Goal: Transaction & Acquisition: Purchase product/service

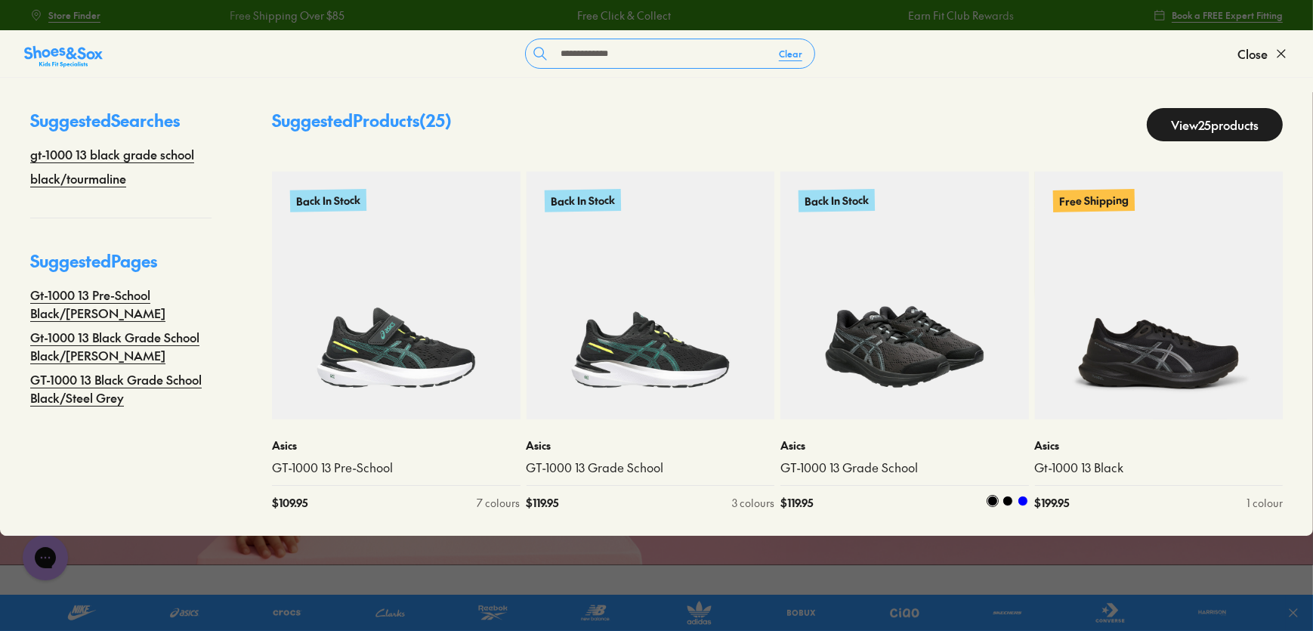
type input "**********"
click at [945, 374] on img at bounding box center [904, 296] width 249 height 249
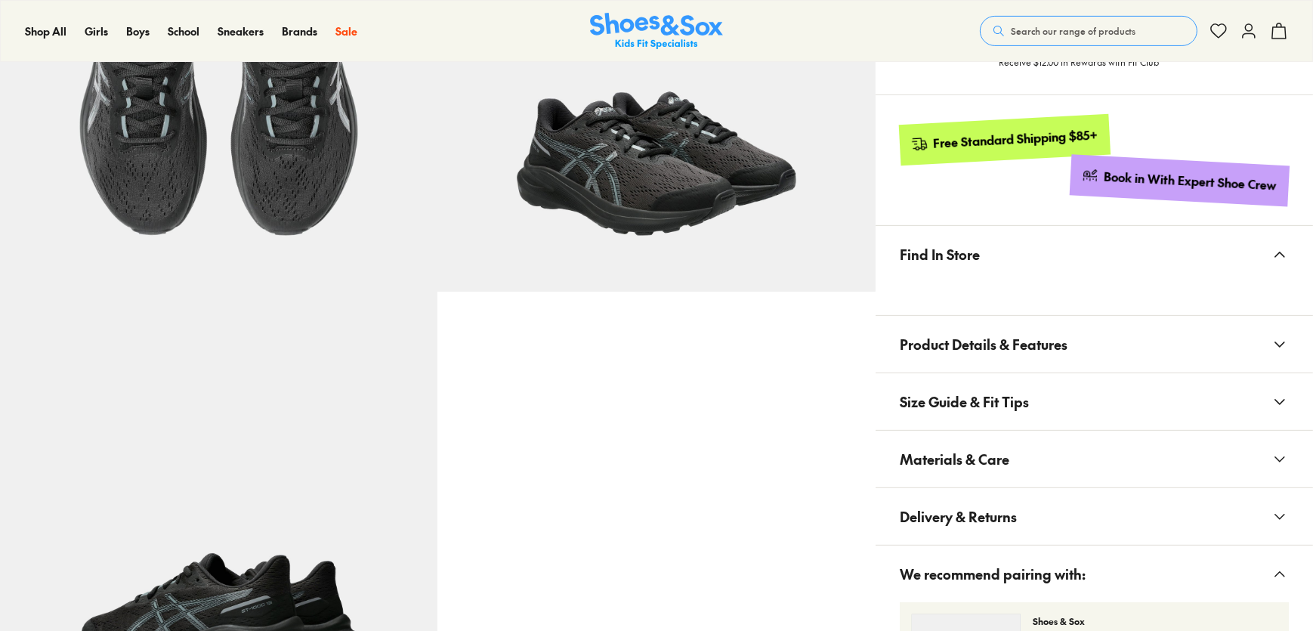
scroll to position [618, 0]
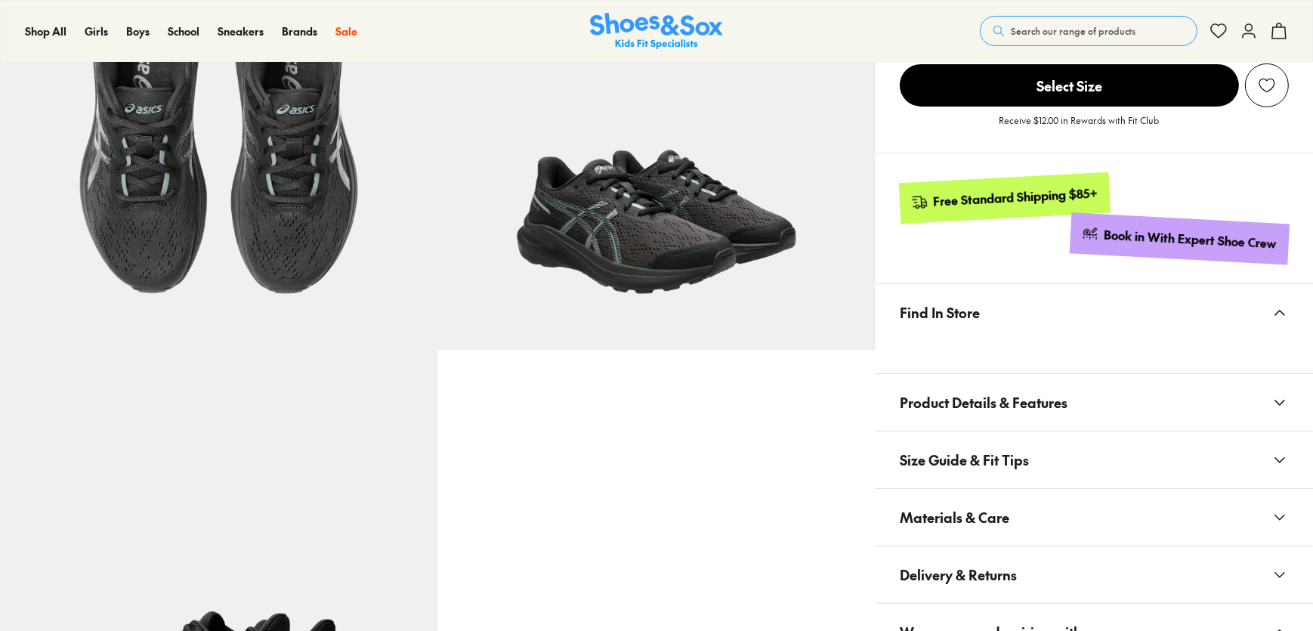
click at [1006, 495] on span "Materials & Care" at bounding box center [955, 517] width 110 height 45
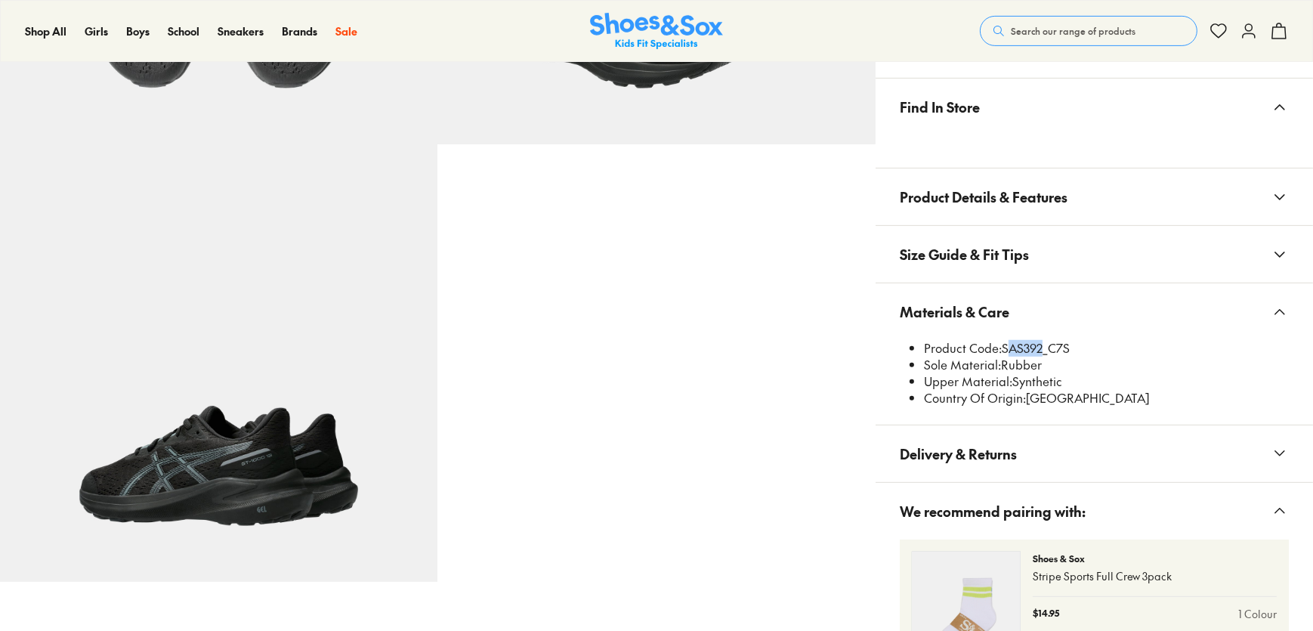
scroll to position [0, 0]
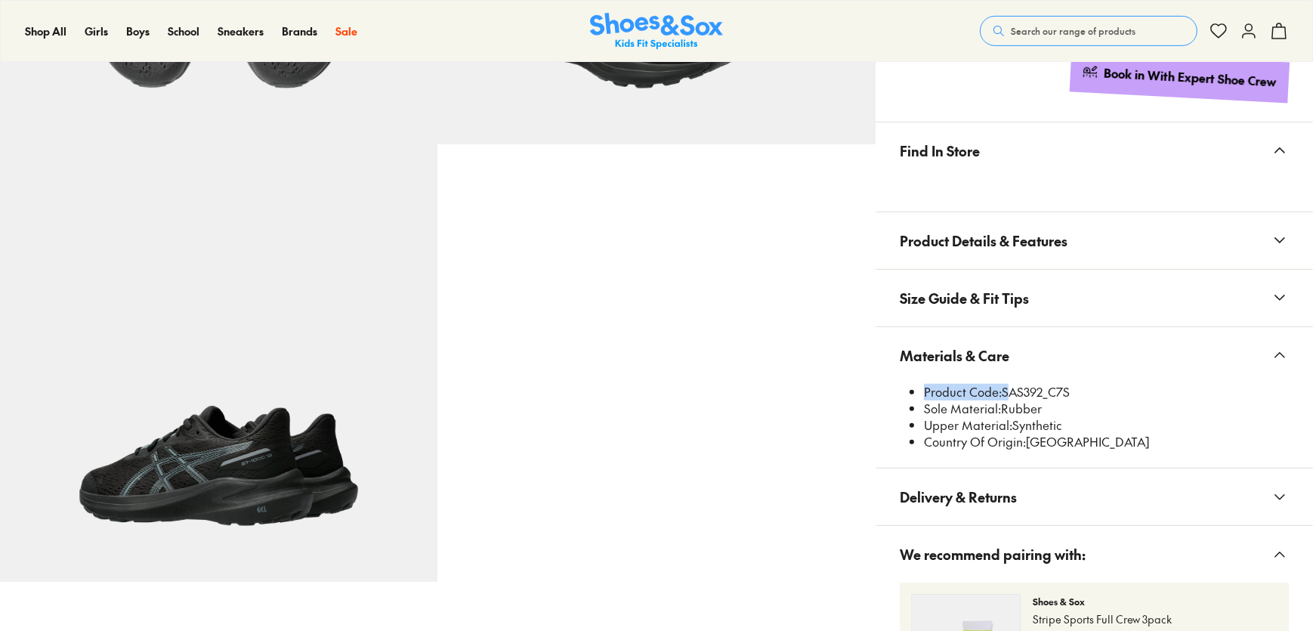
select select "*"
drag, startPoint x: 1034, startPoint y: 349, endPoint x: 1043, endPoint y: 388, distance: 40.2
click at [1043, 388] on li "Product Code: SAS392_C7S" at bounding box center [1106, 393] width 365 height 17
click at [1029, 399] on li "Product Code: SAS392_C7S" at bounding box center [1106, 393] width 365 height 17
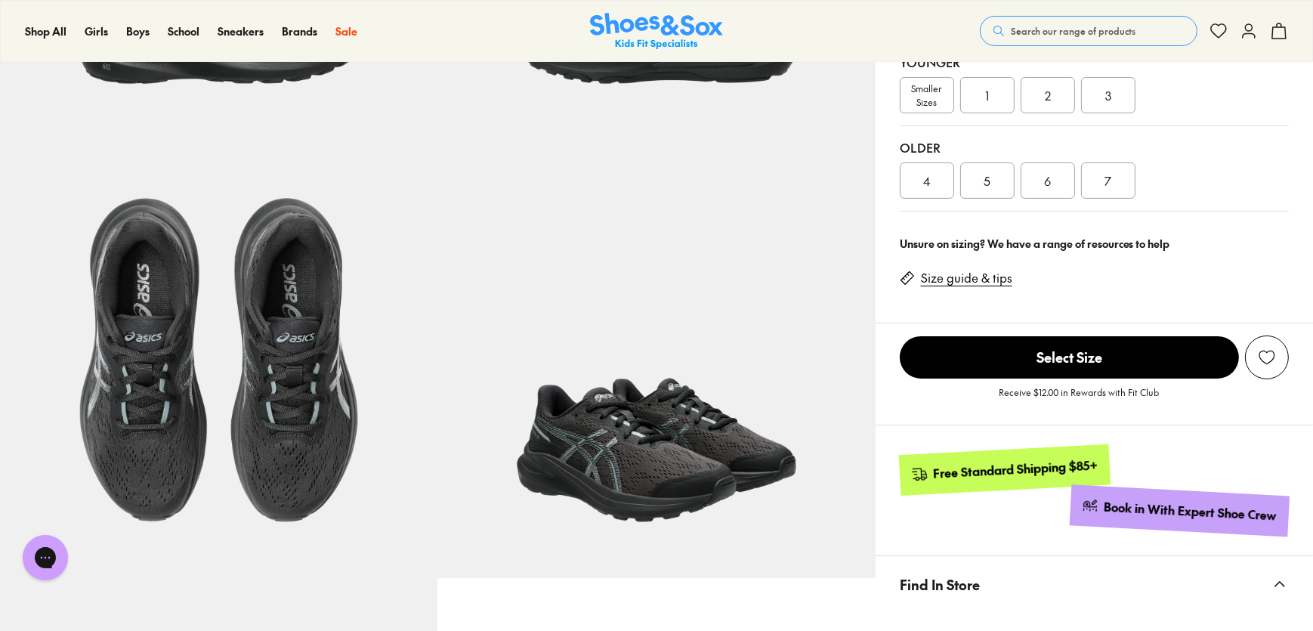
scroll to position [410, 0]
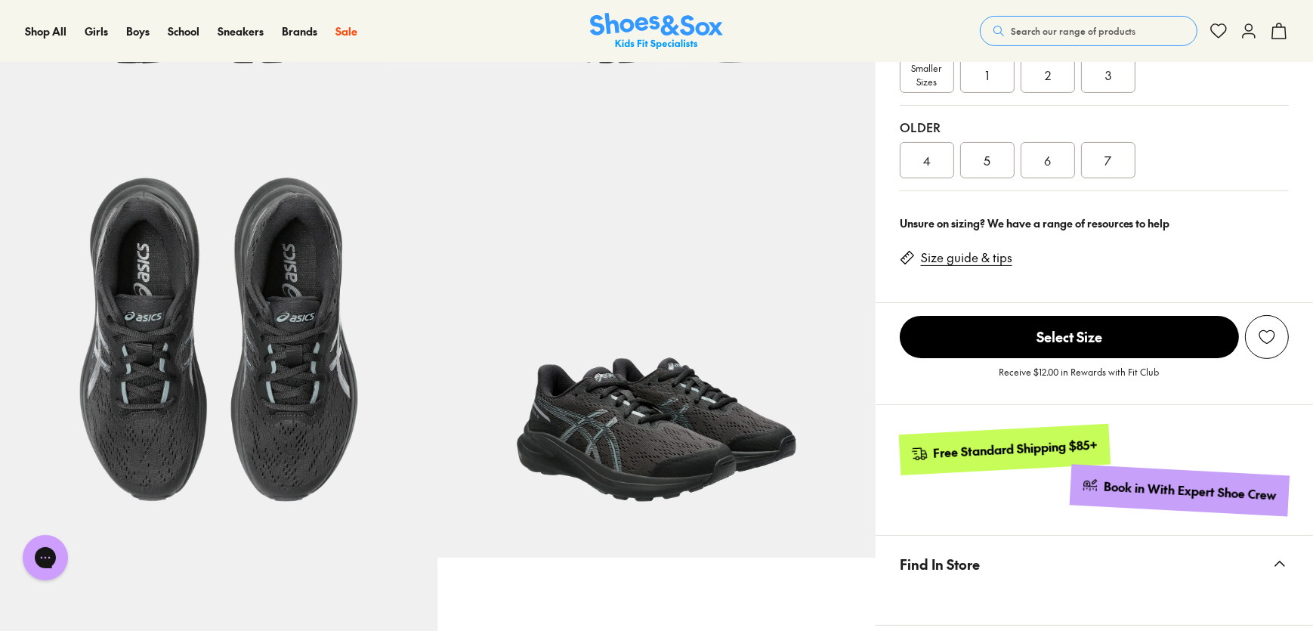
click at [1071, 27] on span "Search our range of products" at bounding box center [1073, 31] width 125 height 14
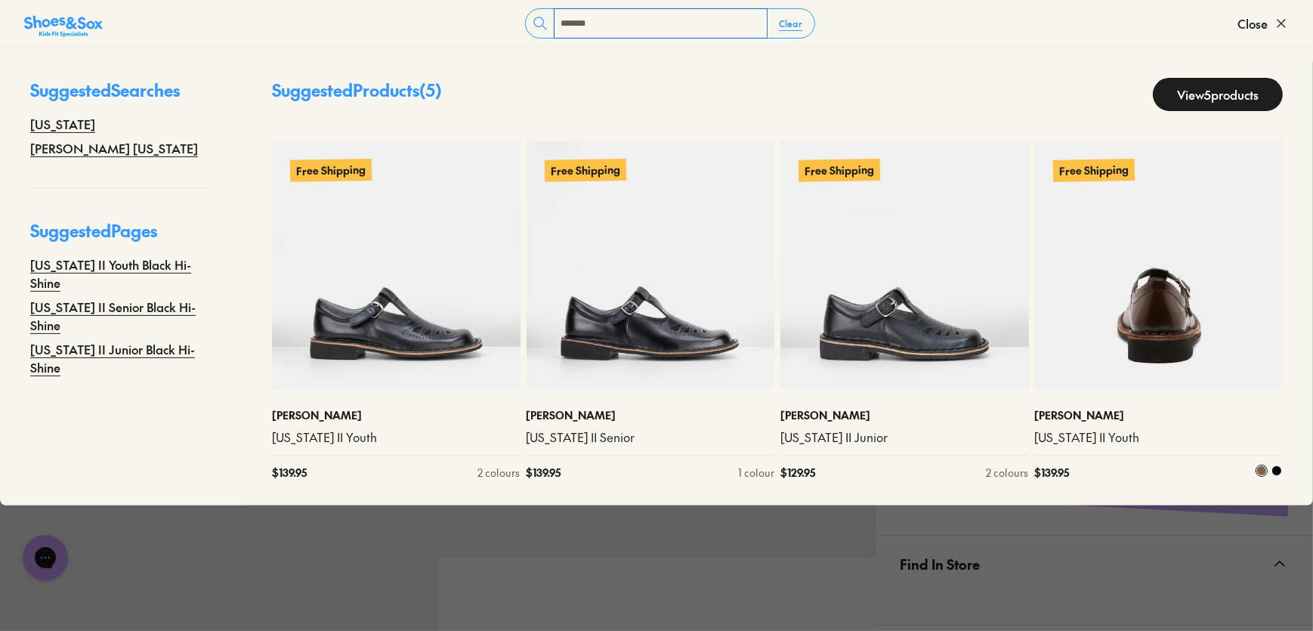
scroll to position [548, 0]
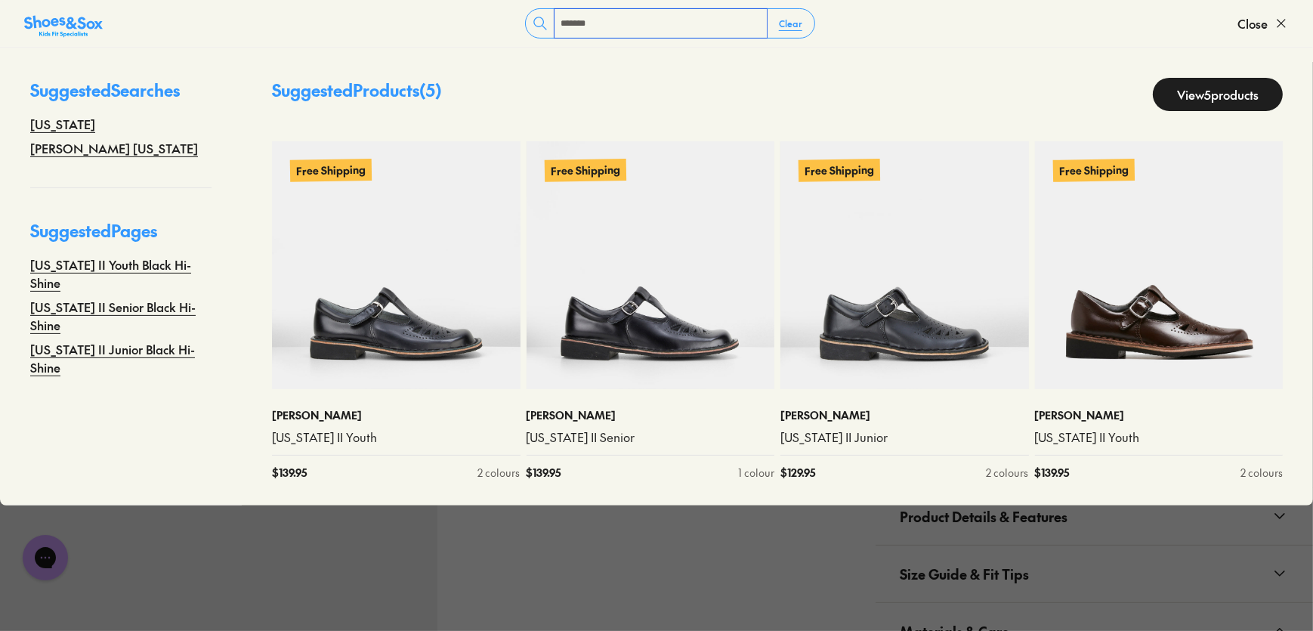
type input "*******"
click at [1163, 98] on link "View 5 products" at bounding box center [1218, 94] width 130 height 33
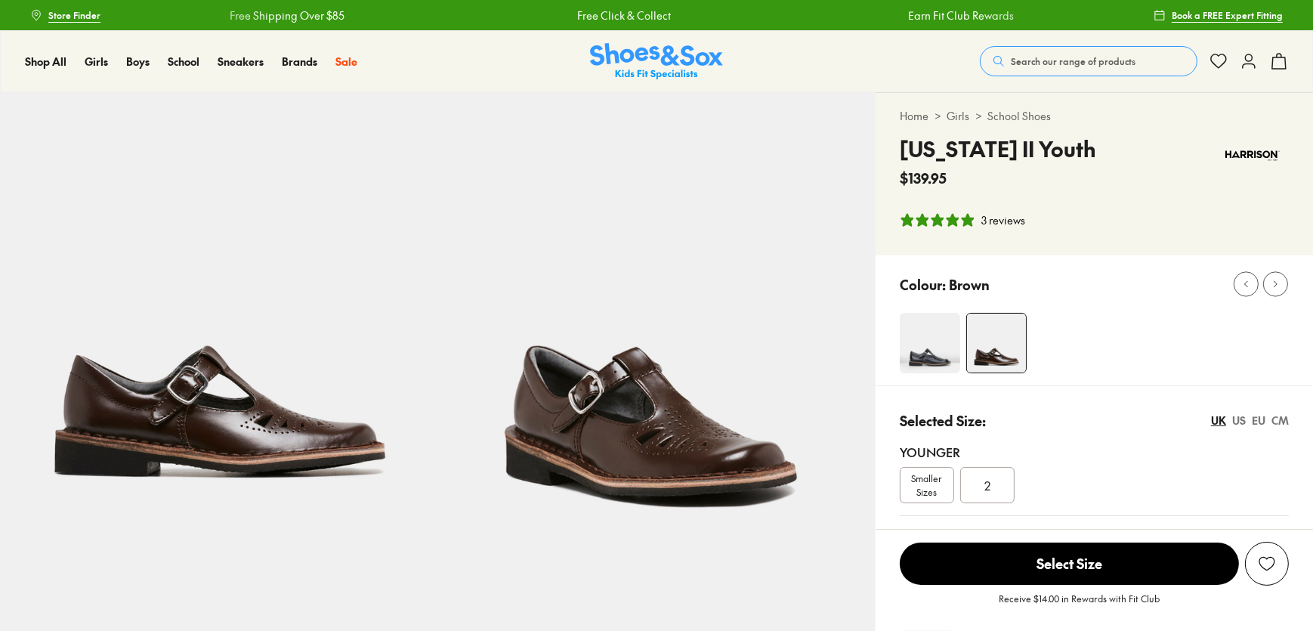
select select "*"
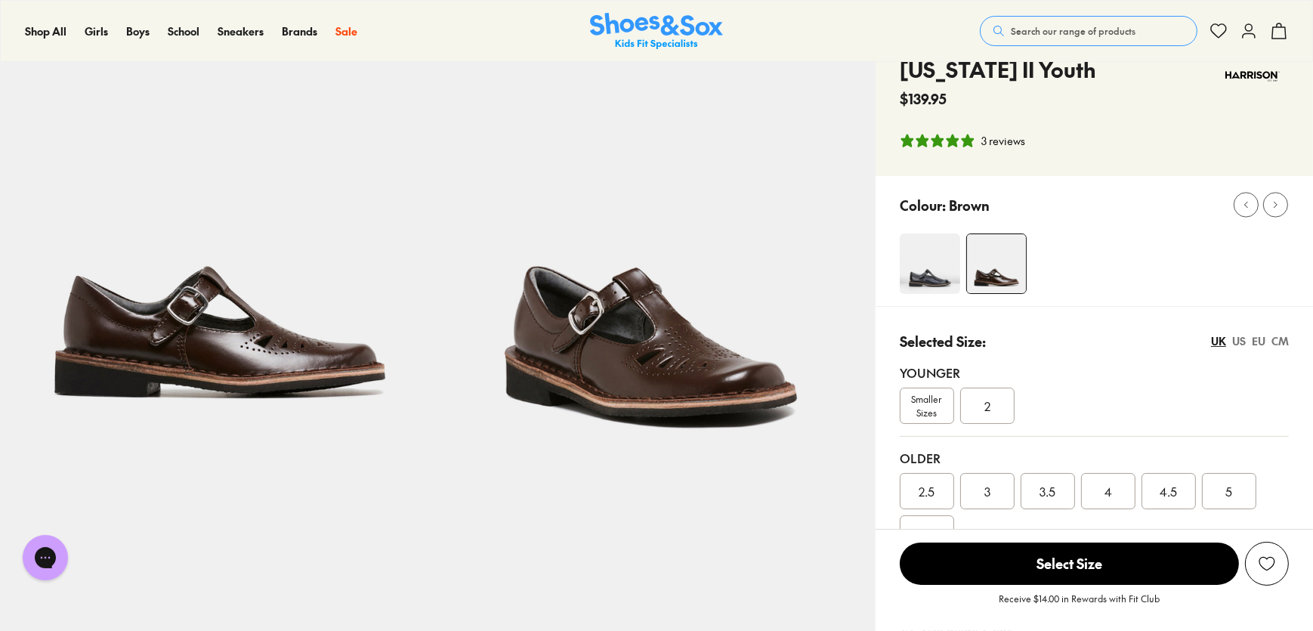
scroll to position [68, 0]
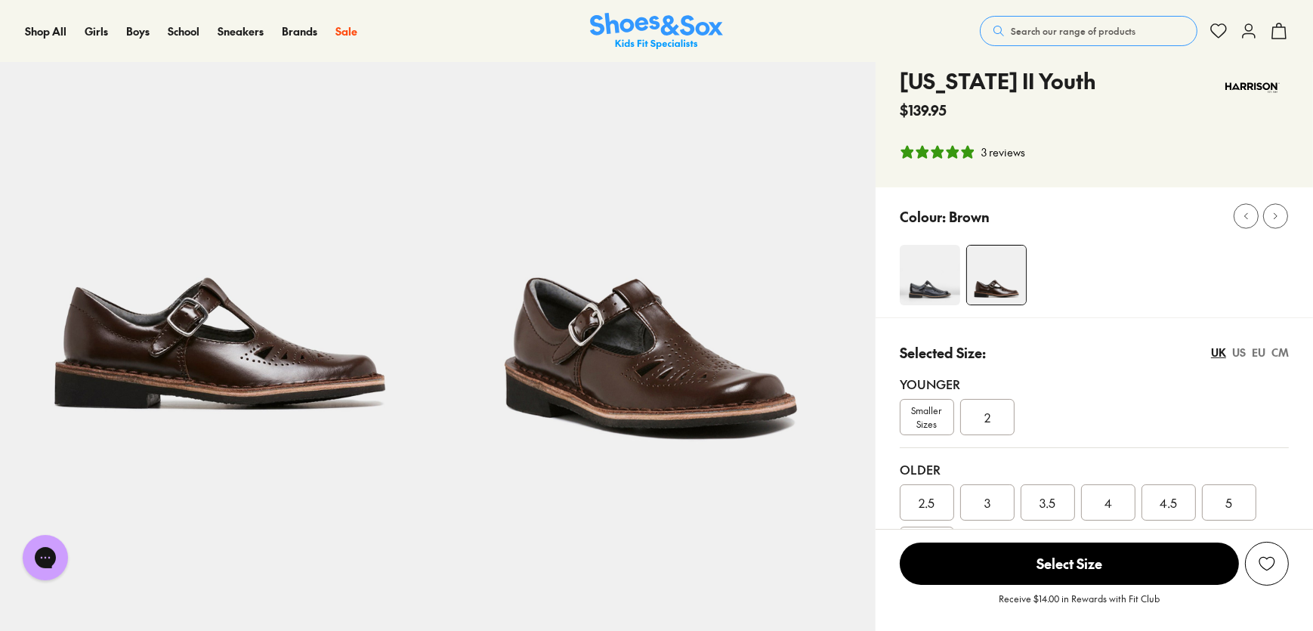
click at [1038, 40] on button "Search our range of products" at bounding box center [1089, 31] width 218 height 30
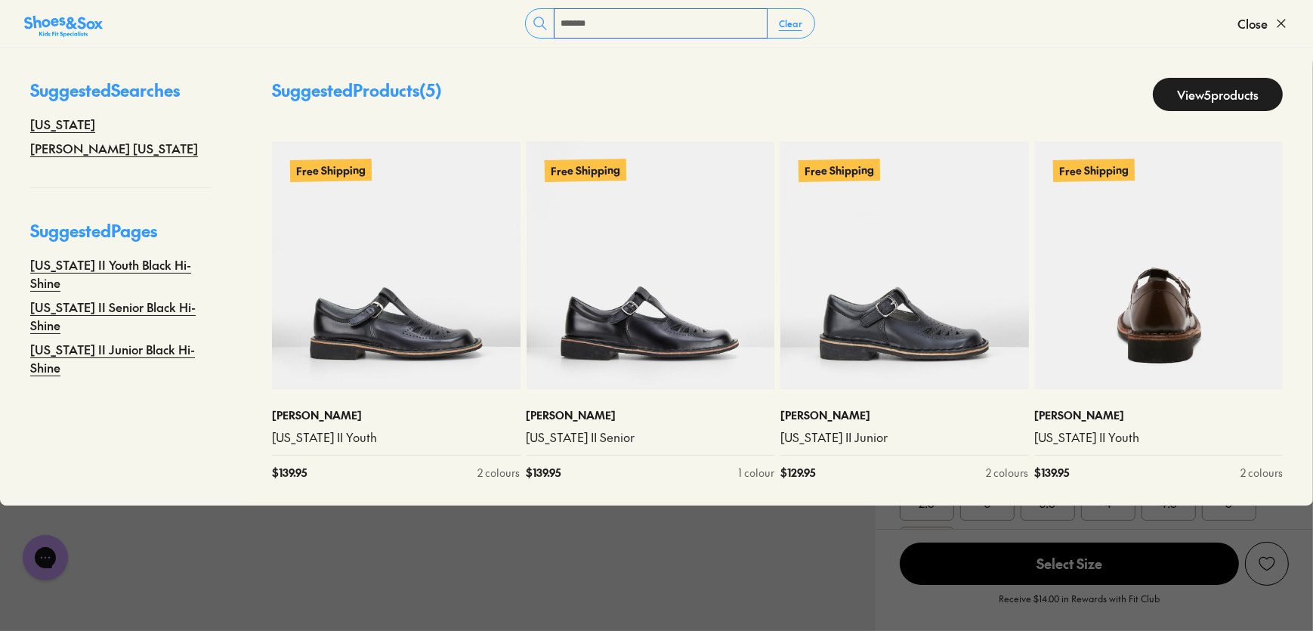
type input "*******"
